Goal: Task Accomplishment & Management: Manage account settings

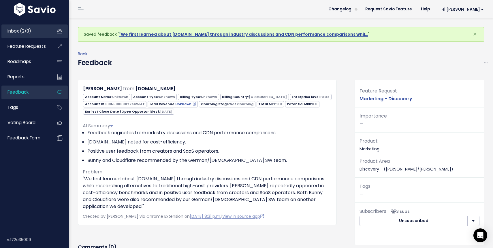
click at [35, 30] on link "Inbox (2/0)" at bounding box center [24, 31] width 46 height 13
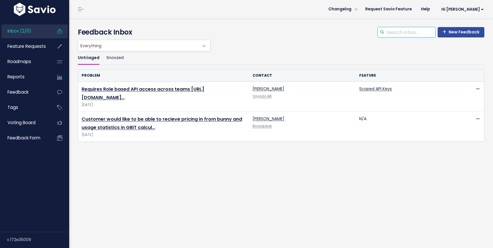
click at [409, 34] on input "search" at bounding box center [410, 32] width 49 height 10
click at [20, 95] on span "Feedback" at bounding box center [17, 92] width 21 height 6
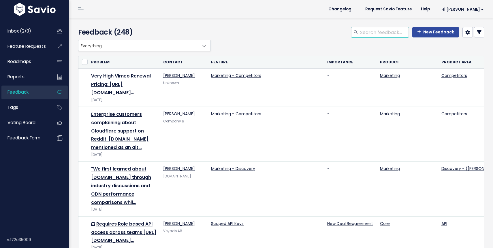
click at [374, 32] on input "search" at bounding box center [384, 32] width 49 height 10
type input "gegham"
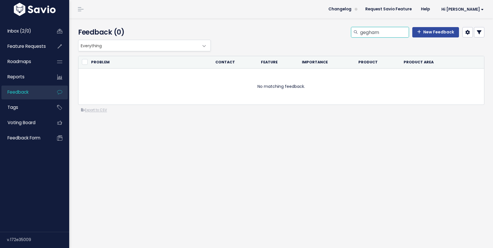
drag, startPoint x: 391, startPoint y: 32, endPoint x: 283, endPoint y: 25, distance: 107.5
click at [283, 26] on div "Feedback (0) gegham New Feedback" at bounding box center [280, 28] width 422 height 21
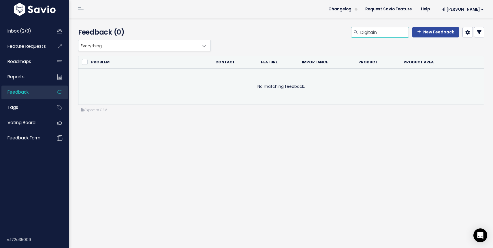
type input "Digitain"
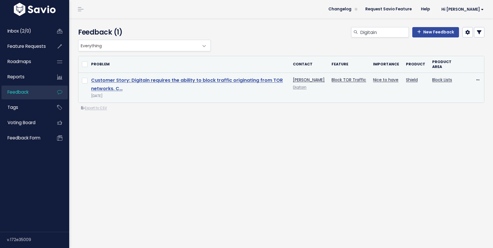
click at [196, 82] on link "Customer Story: Digitain requires the ability to block traffic originating from…" at bounding box center [187, 84] width 192 height 15
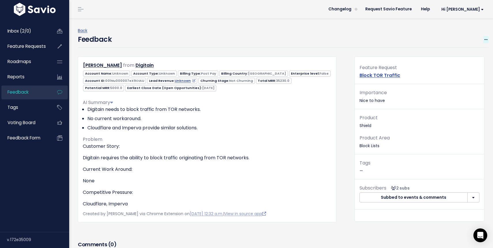
click at [487, 40] on icon at bounding box center [486, 40] width 3 height 4
click at [455, 54] on link "Edit" at bounding box center [463, 55] width 42 height 11
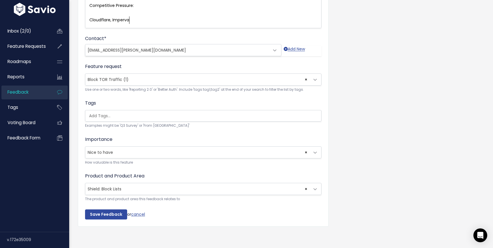
scroll to position [152, 0]
click at [139, 213] on link "cancel" at bounding box center [138, 213] width 14 height 6
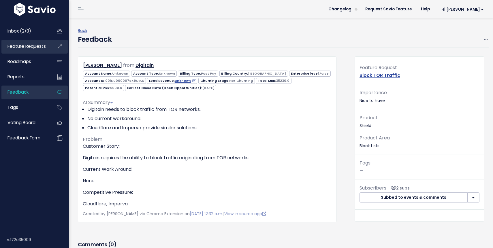
click at [36, 44] on span "Feature Requests" at bounding box center [26, 46] width 38 height 6
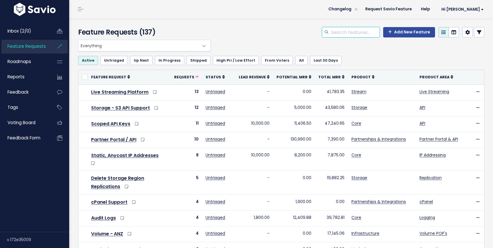
click at [348, 31] on input "search" at bounding box center [355, 32] width 49 height 10
type input "TOR"
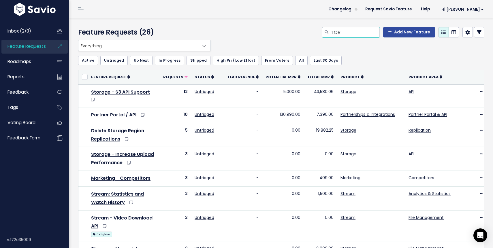
click at [353, 34] on input "TOR" at bounding box center [355, 32] width 49 height 10
type input "T"
type input "block tor"
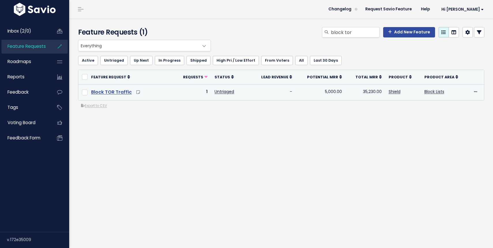
click at [116, 92] on link "Block TOR Traffic" at bounding box center [111, 92] width 41 height 7
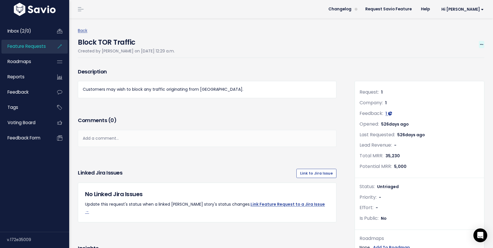
click at [483, 45] on icon at bounding box center [481, 45] width 3 height 4
click at [458, 59] on link "Edit" at bounding box center [462, 60] width 43 height 11
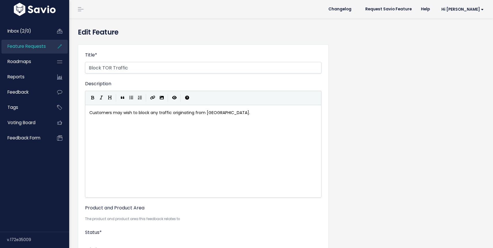
select select
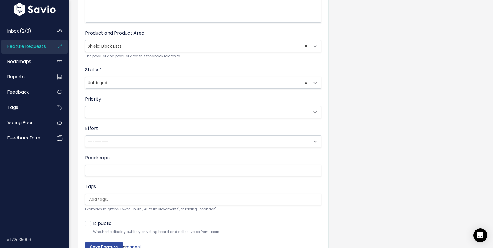
scroll to position [209, 0]
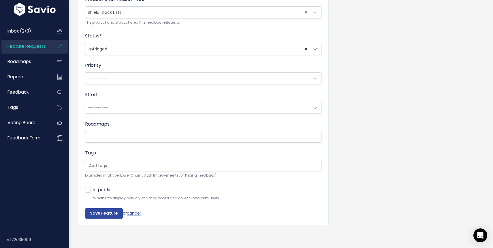
click at [139, 52] on span "× Untriaged" at bounding box center [197, 49] width 224 height 12
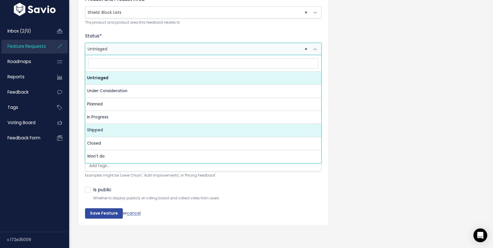
select select "SHIPPED"
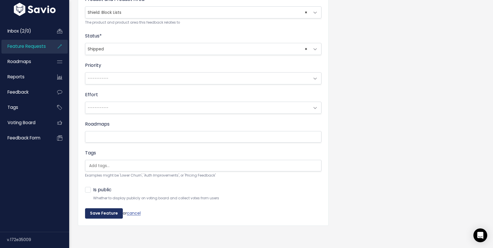
click at [104, 213] on input "Save Feature" at bounding box center [104, 214] width 38 height 10
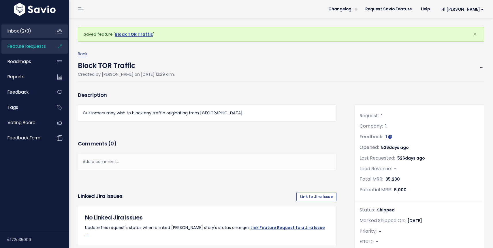
click at [10, 27] on link "Inbox (2/0)" at bounding box center [24, 31] width 46 height 13
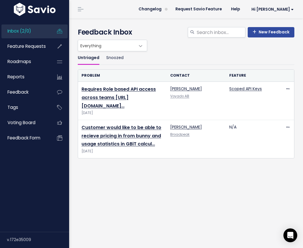
click at [153, 205] on div "Untriaged Snoozed Problem Contact Feature Requires Role based API access across…" at bounding box center [187, 127] width 226 height 153
click at [286, 8] on span "Hi [PERSON_NAME]" at bounding box center [273, 9] width 42 height 4
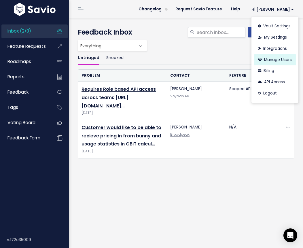
click at [278, 57] on link "Manage Users" at bounding box center [275, 59] width 42 height 11
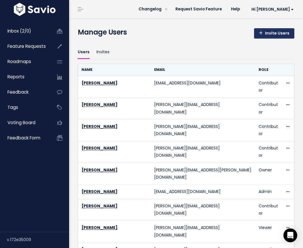
click at [272, 32] on link "Invite Users" at bounding box center [274, 33] width 40 height 10
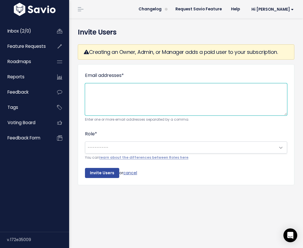
click at [100, 96] on textarea "Email addresses *" at bounding box center [186, 99] width 202 height 32
type textarea "x"
type textarea "chris@bunny.net"
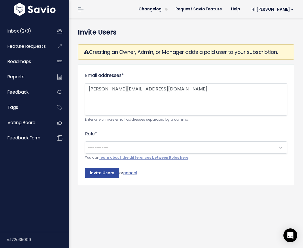
click at [281, 148] on span at bounding box center [281, 148] width 12 height 12
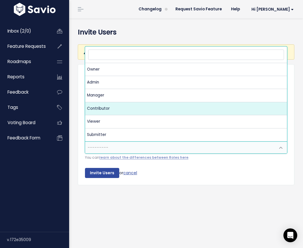
select select "CONTRIBUTOR"
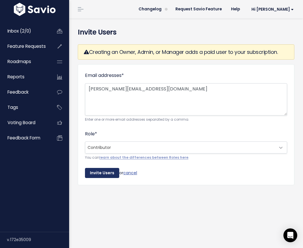
click at [102, 175] on input "Invite Users" at bounding box center [102, 173] width 34 height 10
